Goal: Task Accomplishment & Management: Manage account settings

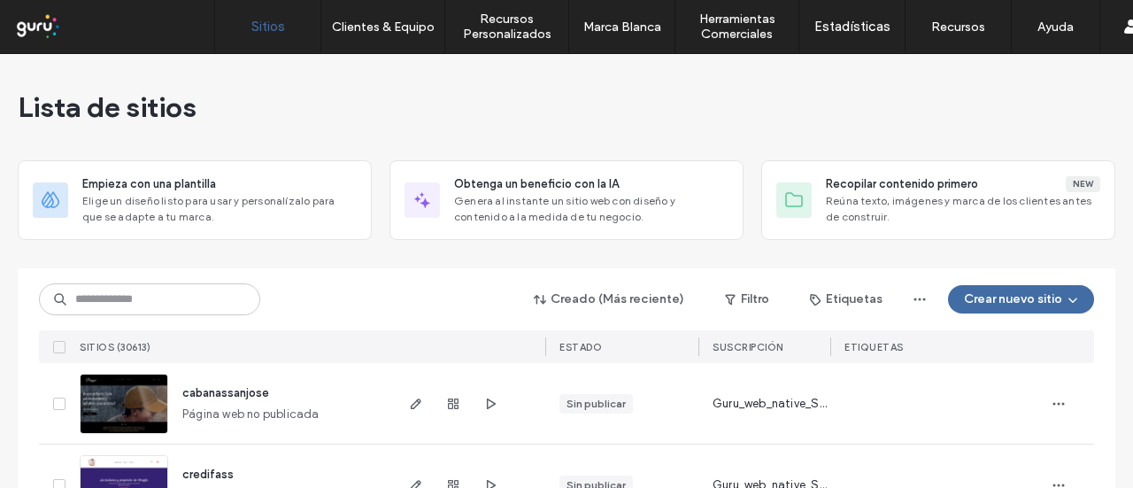
scroll to position [229, 0]
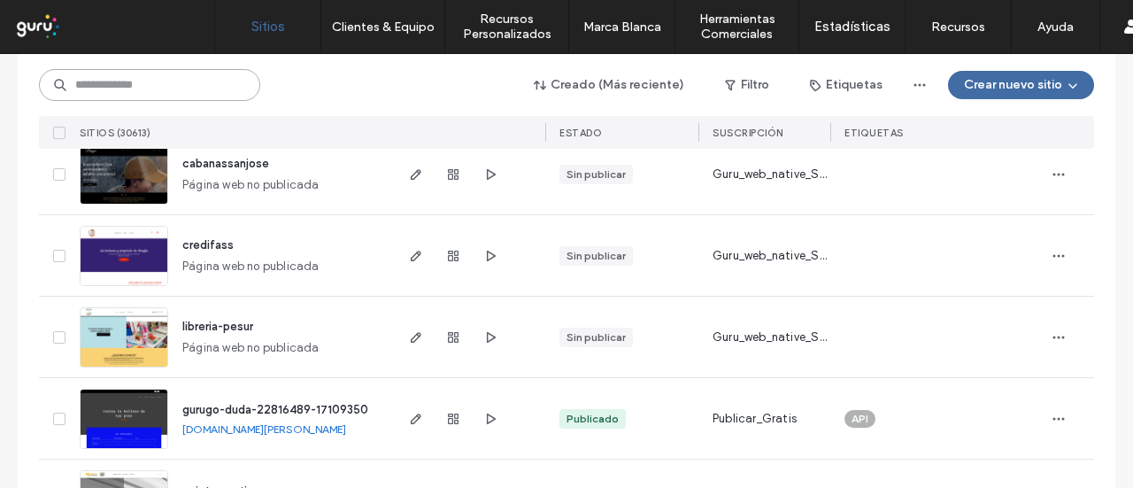
click at [154, 81] on input at bounding box center [149, 85] width 221 height 32
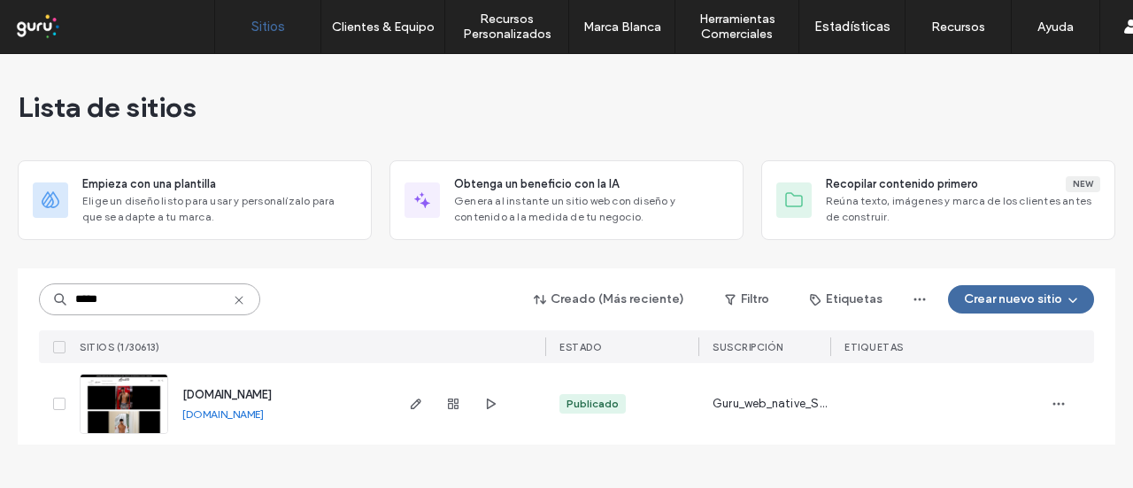
scroll to position [0, 0]
type input "*****"
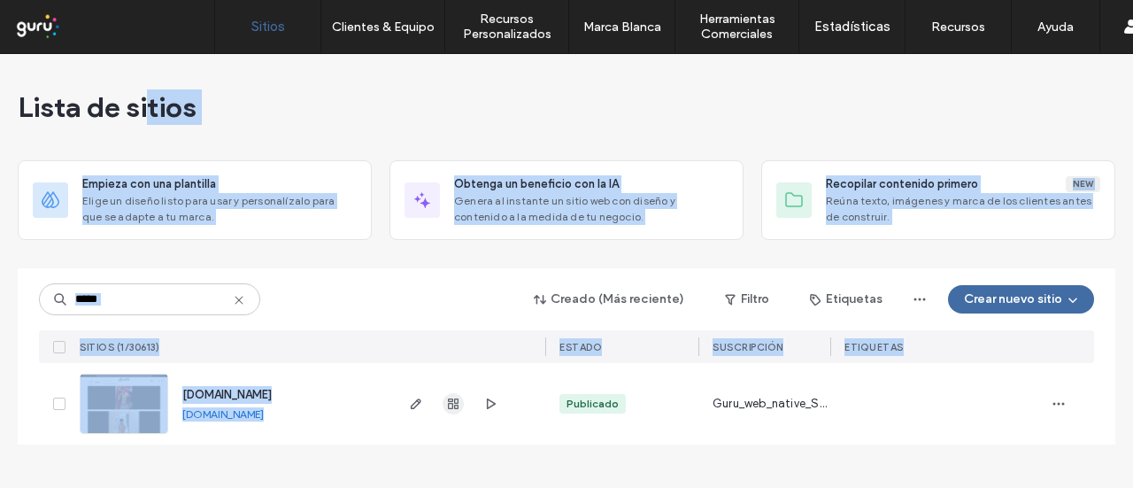
drag, startPoint x: 154, startPoint y: 80, endPoint x: 446, endPoint y: 410, distance: 440.9
click at [446, 410] on div "Lista de sitios Empieza con una plantilla Elige un diseño listo para usar y per…" at bounding box center [567, 260] width 1098 height 412
click at [419, 401] on use "button" at bounding box center [416, 403] width 11 height 11
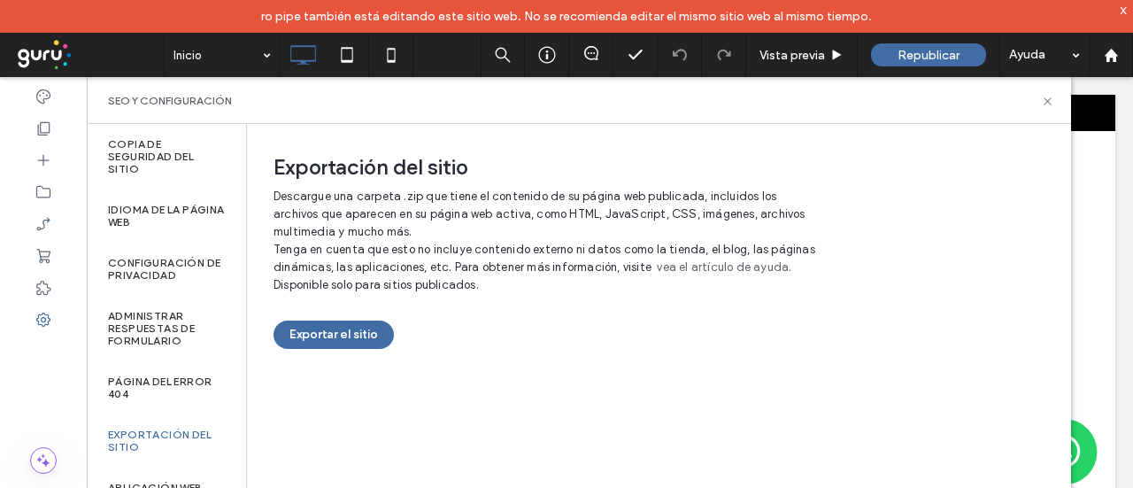
click at [1124, 9] on div "x" at bounding box center [1124, 9] width 8 height 15
